Goal: Information Seeking & Learning: Learn about a topic

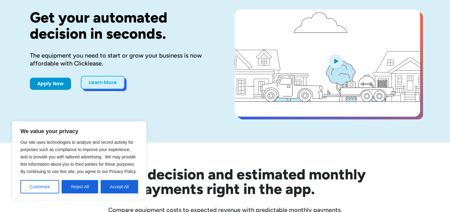
scroll to position [53, 0]
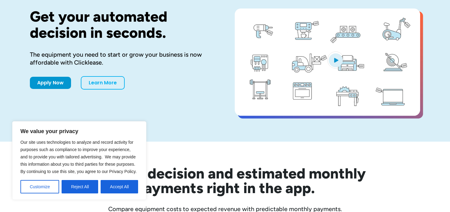
click at [122, 185] on button "Accept All" at bounding box center [119, 186] width 37 height 13
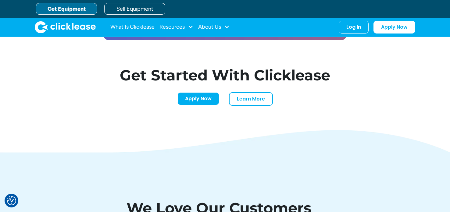
scroll to position [1868, 0]
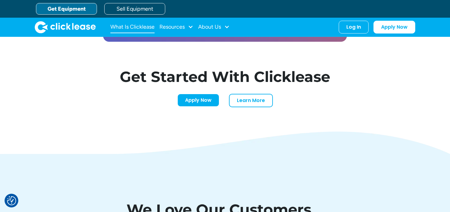
click at [147, 25] on link "What Is Clicklease" at bounding box center [132, 27] width 44 height 12
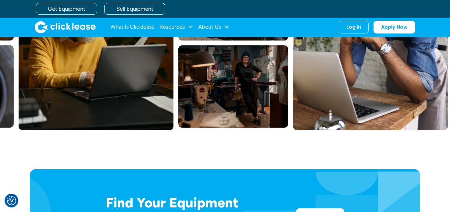
scroll to position [136, 0]
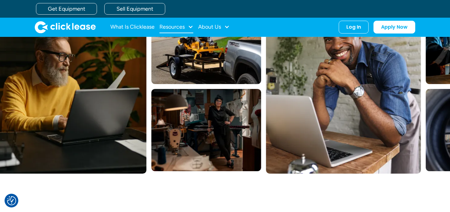
click at [180, 27] on div "Resources" at bounding box center [171, 27] width 25 height 0
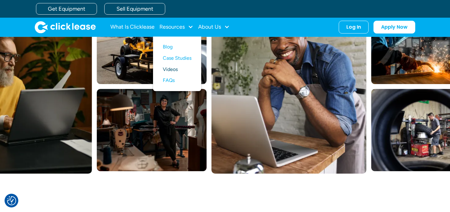
click at [176, 68] on link "Videos" at bounding box center [177, 69] width 29 height 11
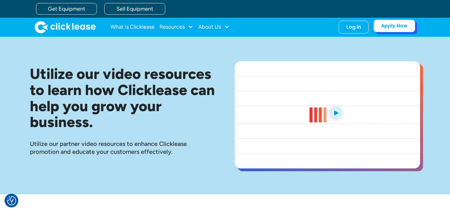
click at [380, 28] on link "Apply Now" at bounding box center [394, 25] width 42 height 13
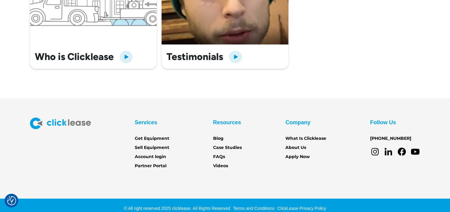
scroll to position [317, 0]
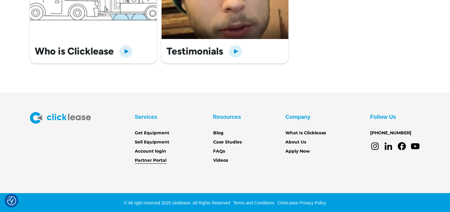
click at [162, 160] on link "Partner Portal" at bounding box center [151, 160] width 32 height 7
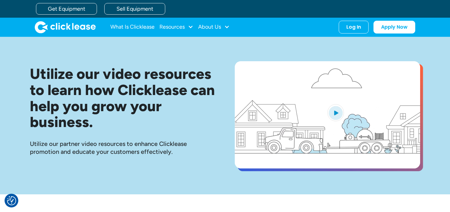
click at [157, 29] on div "What Is Clicklease Resources Blog Case Studies Videos FAQs About Us About Us Ca…" at bounding box center [169, 27] width 119 height 12
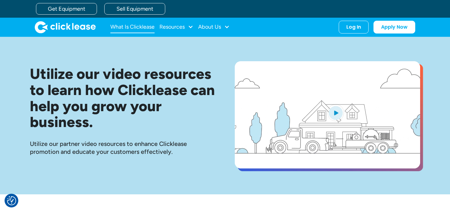
click at [145, 29] on link "What Is Clicklease" at bounding box center [132, 27] width 44 height 12
